Goal: Task Accomplishment & Management: Use online tool/utility

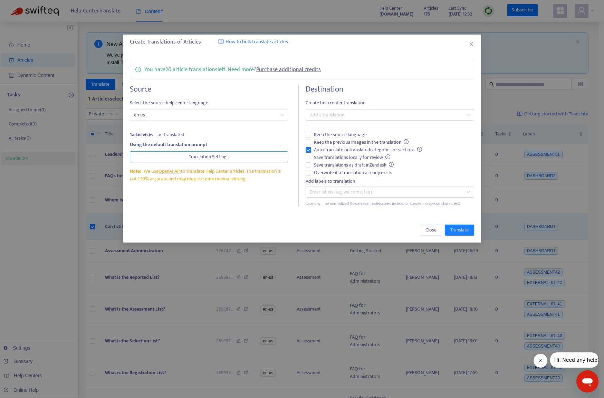
click at [217, 156] on span "Translation Settings" at bounding box center [209, 157] width 40 height 8
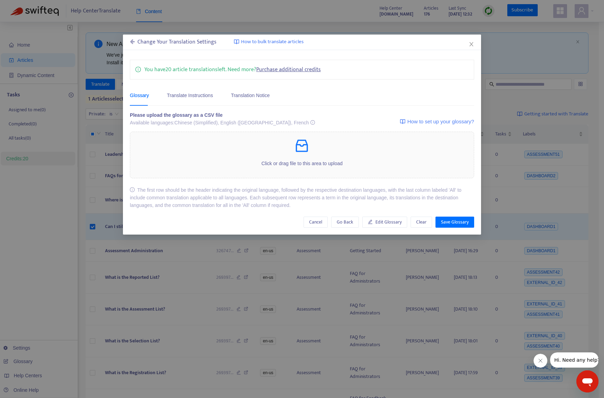
click at [419, 122] on span "How to set up your glossary?" at bounding box center [440, 121] width 67 height 8
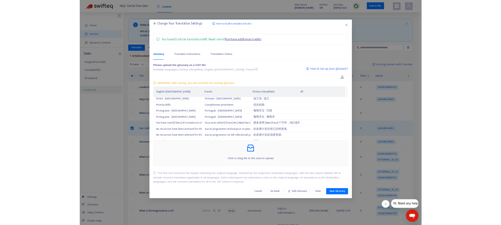
scroll to position [11896, 0]
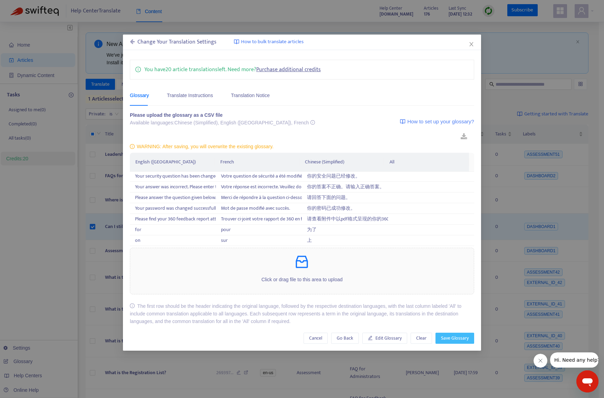
click at [452, 338] on span "Save Glossary" at bounding box center [455, 338] width 28 height 8
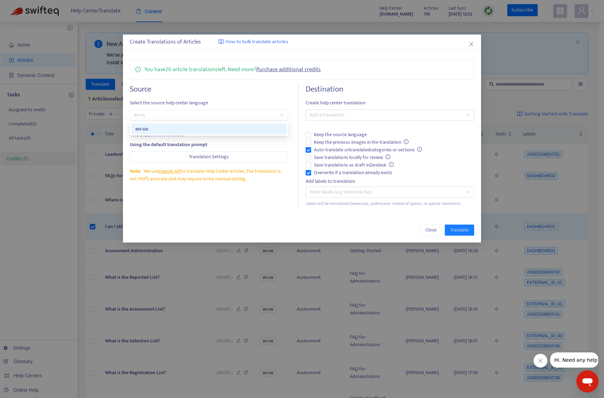
click at [281, 114] on span "en-us" at bounding box center [209, 115] width 150 height 10
click at [365, 224] on div "Close Translate" at bounding box center [302, 230] width 358 height 25
click at [339, 116] on div at bounding box center [386, 115] width 158 height 8
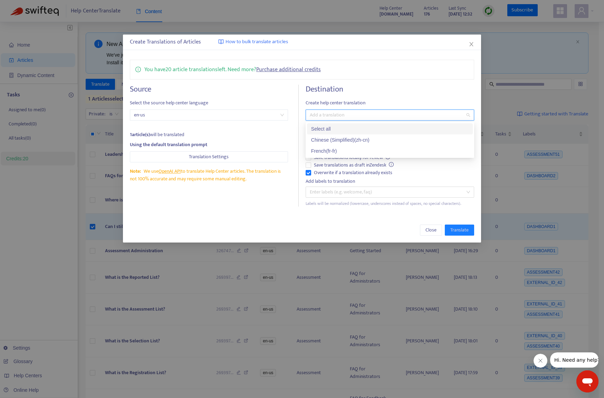
click at [326, 130] on div "Select all" at bounding box center [389, 129] width 157 height 8
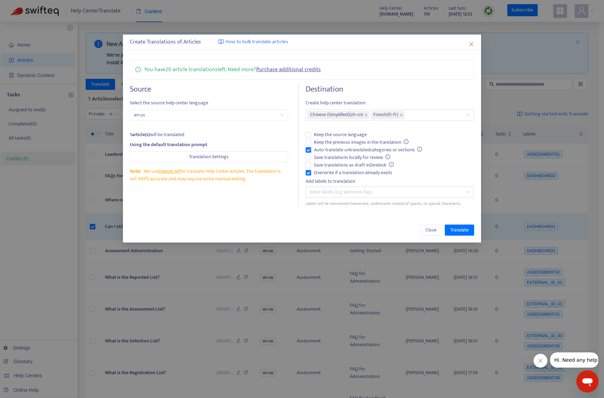
click at [400, 86] on h4 "Destination" at bounding box center [390, 89] width 169 height 9
click at [371, 193] on div at bounding box center [386, 192] width 158 height 8
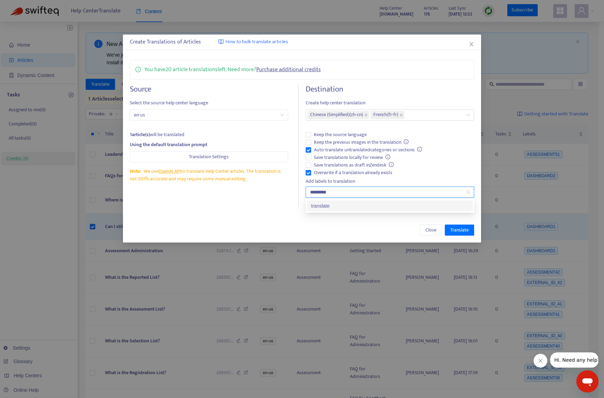
type input "**********"
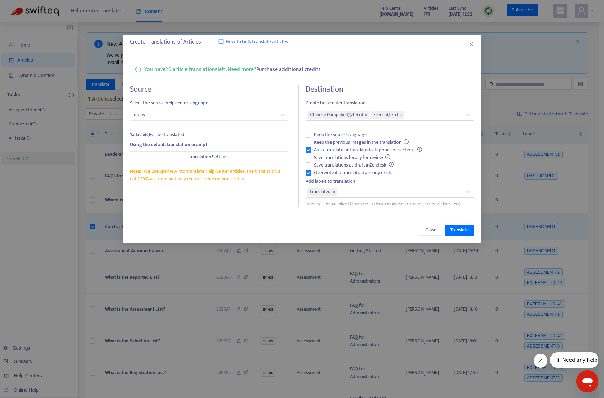
click at [312, 225] on div "Close Translate" at bounding box center [302, 229] width 344 height 11
click at [456, 230] on span "Translate" at bounding box center [459, 230] width 18 height 8
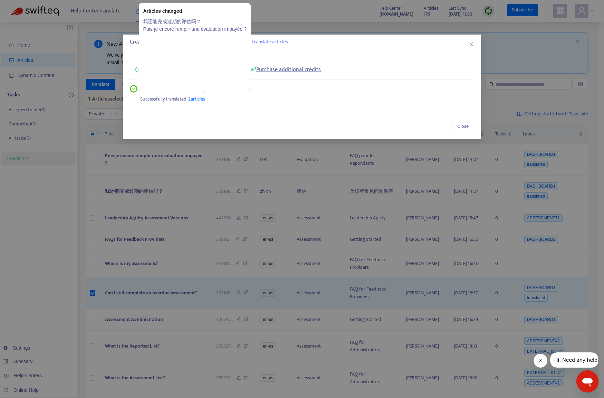
click at [198, 99] on span "2 articles" at bounding box center [196, 99] width 17 height 8
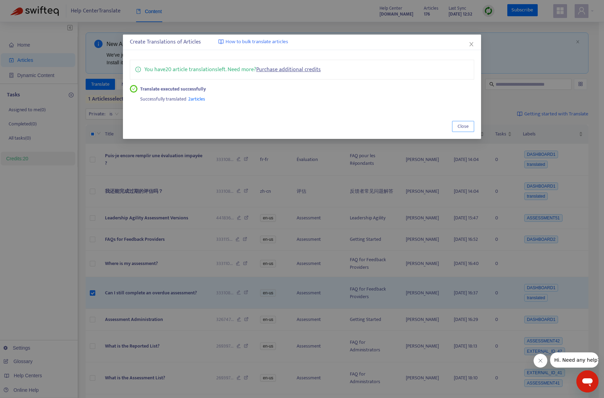
click at [460, 126] on span "Close" at bounding box center [463, 127] width 11 height 8
